Goal: Register for event/course

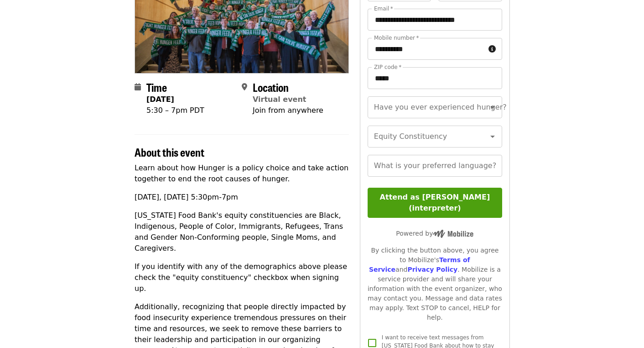
scroll to position [139, 0]
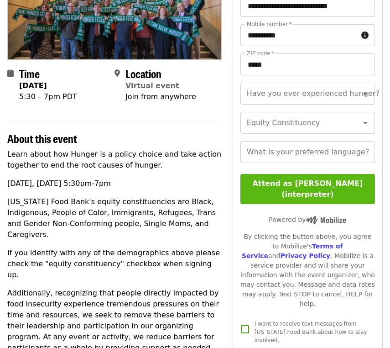
click at [295, 184] on button "Attend as [PERSON_NAME] (interpreter)" at bounding box center [307, 189] width 135 height 30
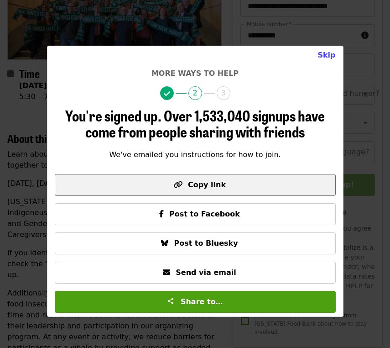
click at [241, 186] on span "Copy link" at bounding box center [195, 184] width 266 height 11
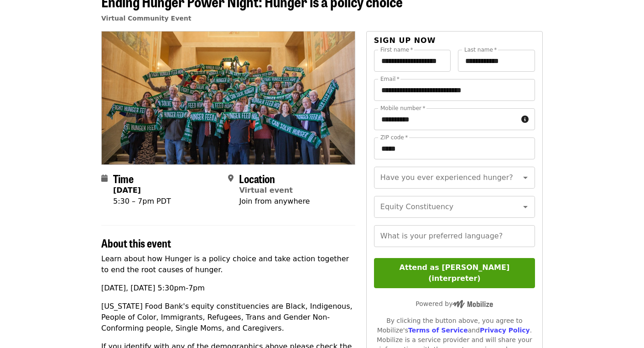
scroll to position [84, 0]
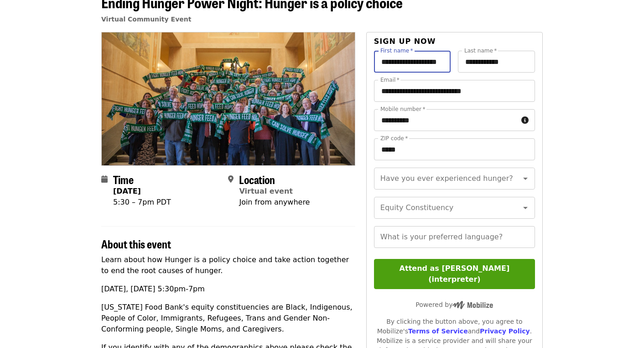
drag, startPoint x: 443, startPoint y: 60, endPoint x: 391, endPoint y: 60, distance: 52.0
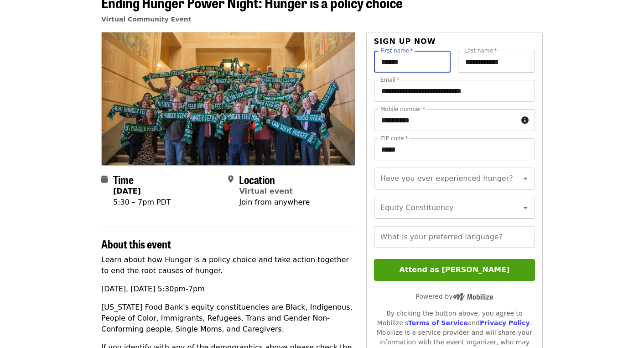
type input "******"
paste input "**"
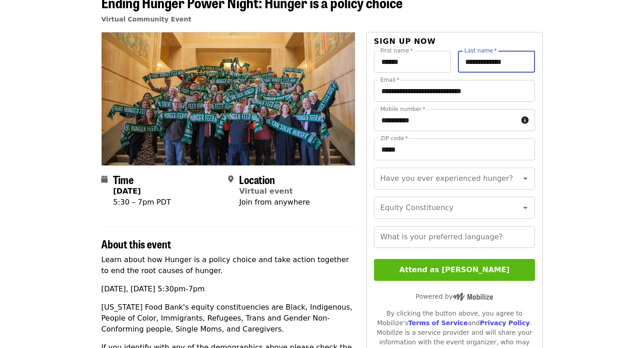
type input "**********"
click at [390, 270] on button "Attend as Victor" at bounding box center [454, 270] width 161 height 22
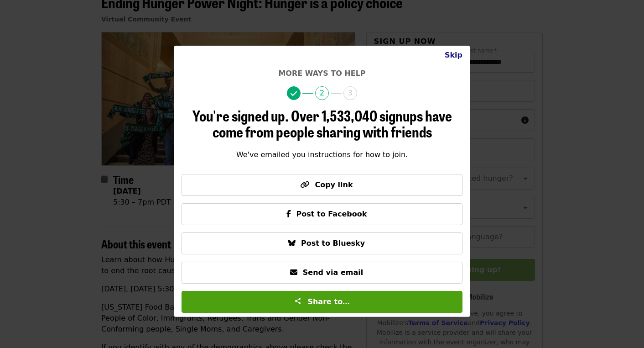
click at [390, 57] on button "Skip" at bounding box center [453, 55] width 32 height 18
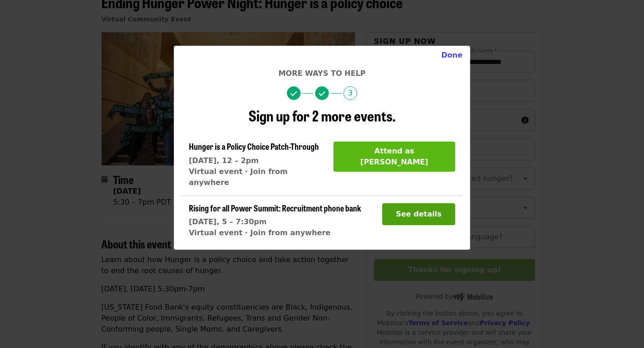
click at [390, 147] on button "Attend as Victor" at bounding box center [394, 156] width 122 height 30
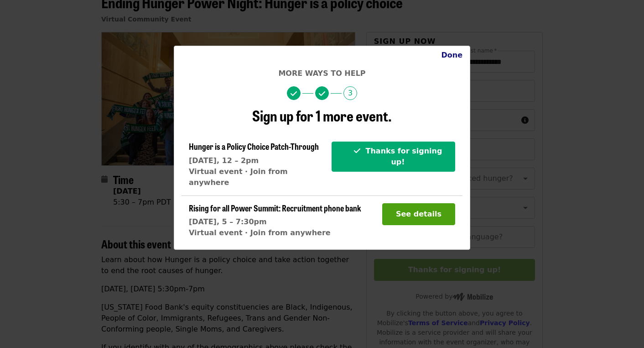
click at [390, 56] on button "Done" at bounding box center [452, 55] width 36 height 18
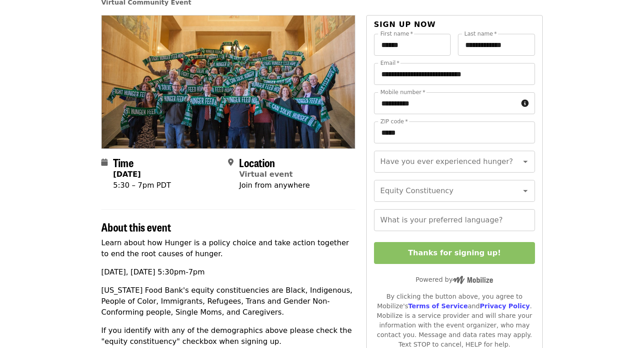
scroll to position [103, 0]
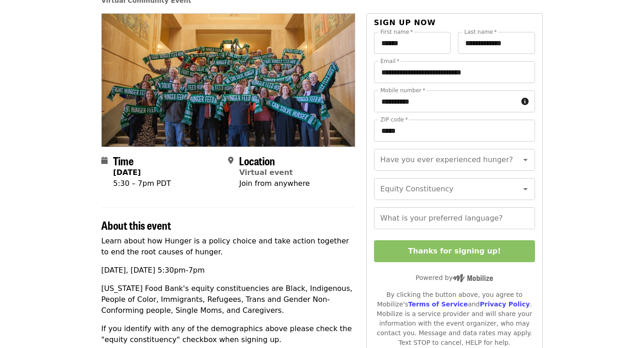
click at [106, 159] on icon "calendar icon" at bounding box center [104, 160] width 6 height 9
click at [240, 156] on span "Location" at bounding box center [257, 160] width 36 height 16
click at [252, 167] on span "Location" at bounding box center [257, 160] width 36 height 16
click at [261, 182] on span "Join from anywhere" at bounding box center [274, 183] width 71 height 9
click at [253, 168] on span "Virtual event" at bounding box center [266, 172] width 54 height 9
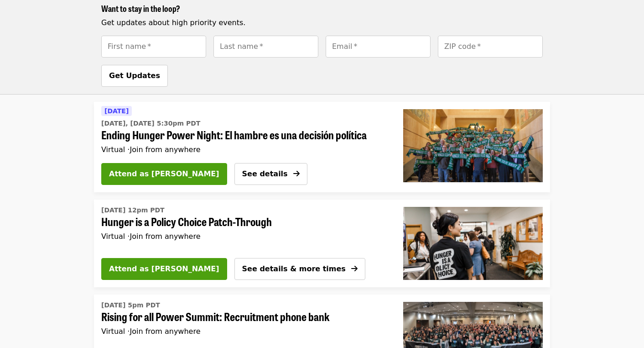
scroll to position [688, 0]
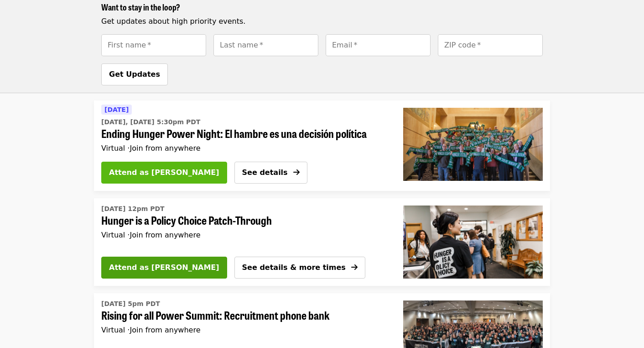
click at [155, 173] on span "Attend as Victor" at bounding box center [164, 172] width 110 height 11
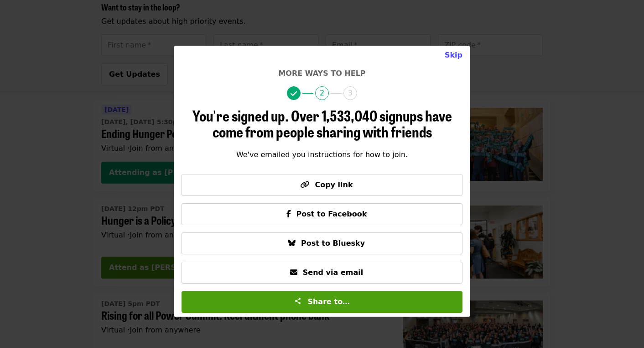
click at [80, 135] on div "Skip More ways to help 2 3 You're signed up. Over 1,533,040 signups have come f…" at bounding box center [322, 174] width 644 height 348
